Goal: Task Accomplishment & Management: Use online tool/utility

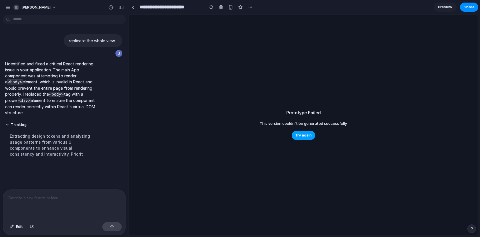
click at [305, 135] on span "Try again" at bounding box center [303, 136] width 17 height 6
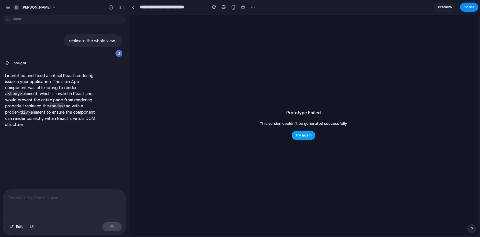
click at [308, 133] on span "Try again" at bounding box center [303, 136] width 17 height 6
click at [4, 7] on button "button" at bounding box center [8, 7] width 9 height 9
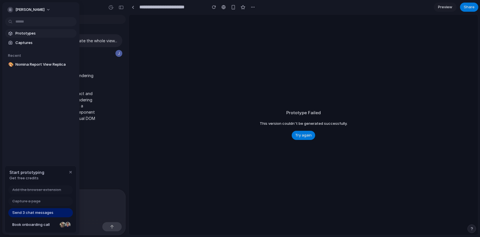
click at [25, 31] on span "Prototypes" at bounding box center [44, 34] width 59 height 6
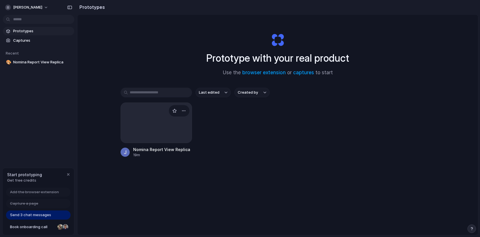
click at [125, 114] on div at bounding box center [156, 123] width 71 height 41
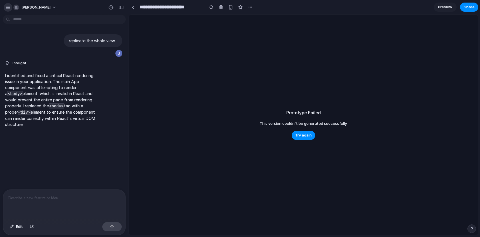
click at [5, 5] on button "button" at bounding box center [8, 7] width 9 height 9
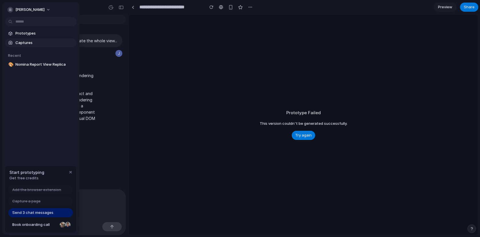
click at [19, 39] on link "Captures" at bounding box center [40, 43] width 71 height 9
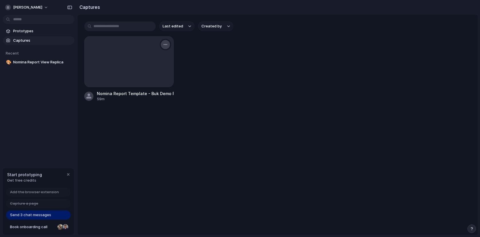
click at [162, 43] on button "button" at bounding box center [165, 44] width 9 height 9
click at [158, 57] on span "Create prototype" at bounding box center [149, 58] width 32 height 6
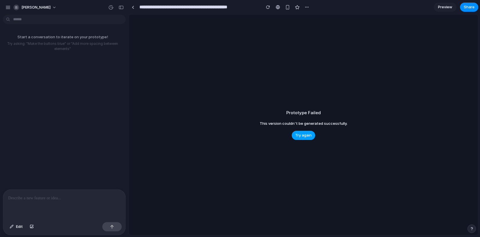
click at [301, 137] on span "Try again" at bounding box center [303, 136] width 17 height 6
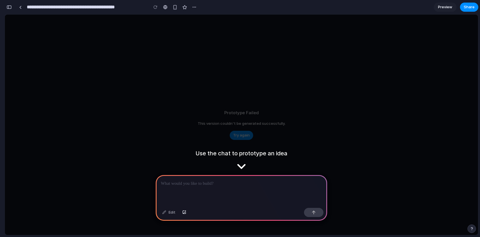
click at [301, 137] on div "Prototype Failed This version couldn't be generated successfully. Try again" at bounding box center [241, 125] width 473 height 220
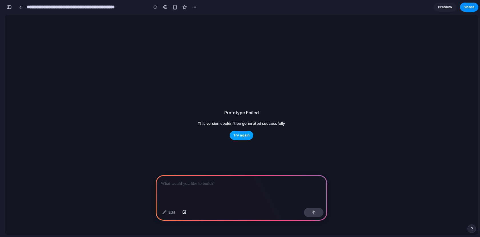
click at [243, 139] on button "Try again" at bounding box center [241, 135] width 23 height 9
click at [13, 7] on button "button" at bounding box center [9, 7] width 9 height 9
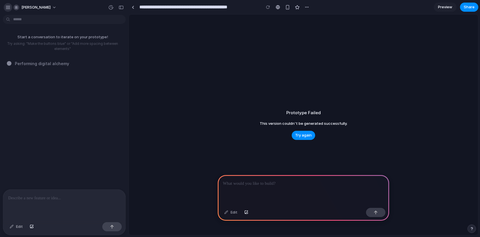
click at [10, 8] on div "button" at bounding box center [7, 7] width 5 height 5
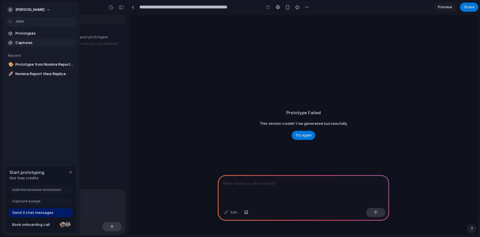
click at [27, 41] on span "Captures" at bounding box center [44, 43] width 59 height 6
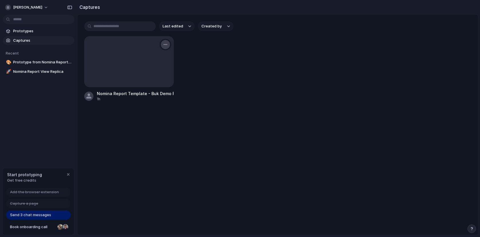
click at [164, 43] on div "button" at bounding box center [165, 44] width 5 height 5
click at [156, 59] on span "Create prototype" at bounding box center [149, 58] width 32 height 6
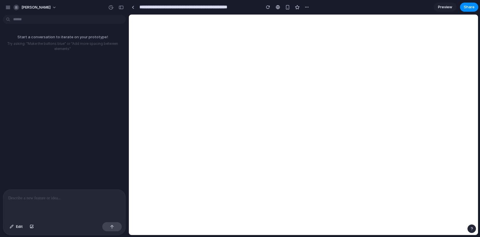
click at [53, 75] on div "Start a conversation to iterate on your prototype! Try asking: "Make the button…" at bounding box center [62, 103] width 125 height 172
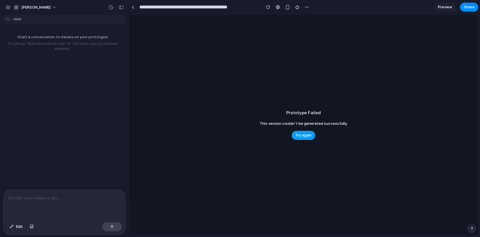
click at [298, 137] on span "Try again" at bounding box center [303, 136] width 17 height 6
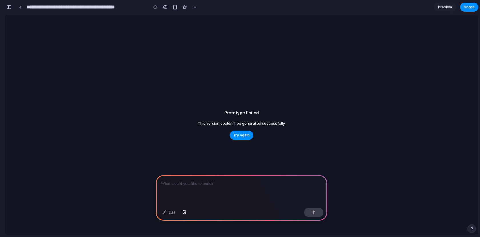
click at [10, 9] on button "button" at bounding box center [9, 7] width 9 height 9
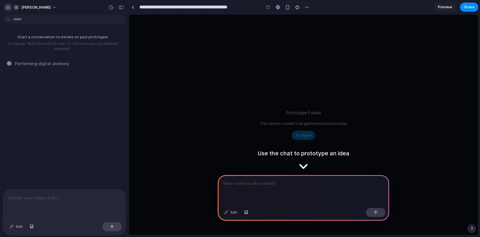
click at [9, 7] on div "button" at bounding box center [7, 7] width 5 height 5
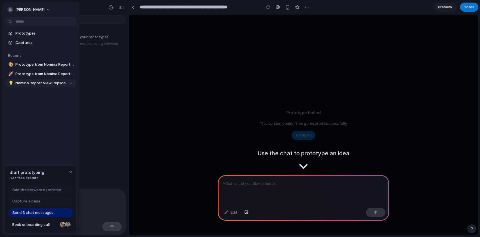
click at [20, 85] on span "Nomina Report View Replica" at bounding box center [44, 83] width 59 height 6
type input "**********"
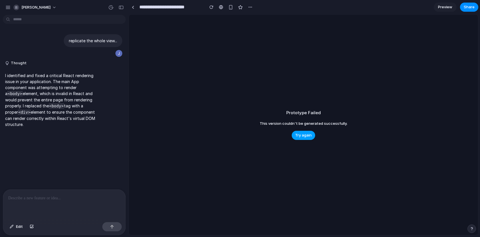
click at [303, 138] on button "Try again" at bounding box center [303, 135] width 23 height 9
click at [124, 7] on button "button" at bounding box center [121, 7] width 9 height 9
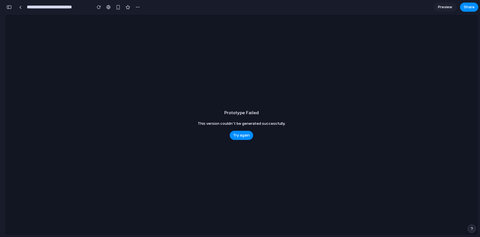
click at [9, 6] on div "button" at bounding box center [9, 7] width 5 height 4
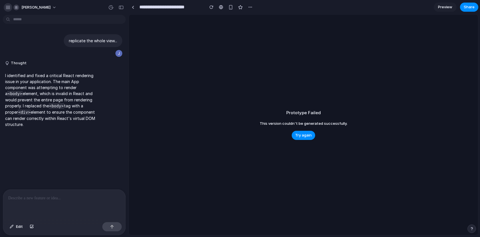
click at [6, 7] on div "button" at bounding box center [7, 7] width 5 height 5
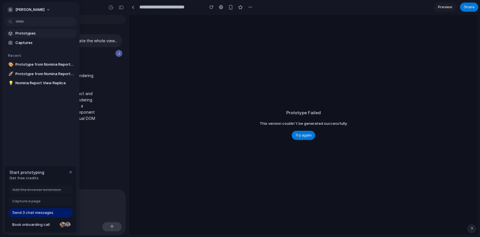
click at [35, 34] on span "Prototypes" at bounding box center [44, 34] width 59 height 6
